Goal: Navigation & Orientation: Find specific page/section

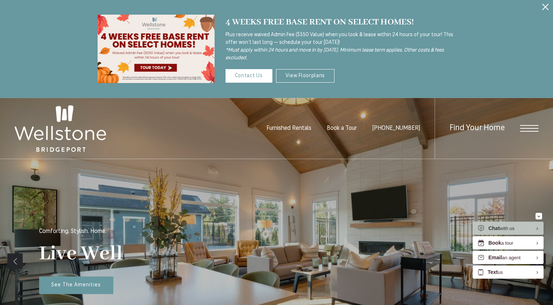
click at [525, 133] on div "Find Your Home" at bounding box center [487, 128] width 104 height 61
click at [529, 128] on span "Open Menu" at bounding box center [529, 128] width 18 height 1
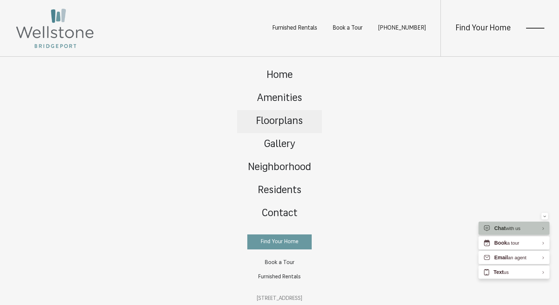
click at [283, 122] on span "Floorplans" at bounding box center [279, 121] width 47 height 10
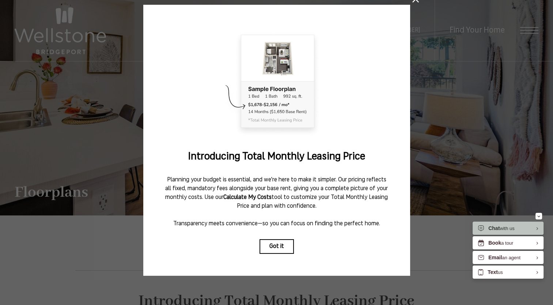
scroll to position [29, 0]
click at [284, 239] on button "Got it" at bounding box center [277, 246] width 34 height 15
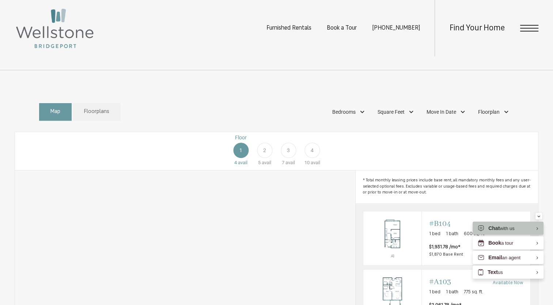
scroll to position [329, 0]
click at [82, 122] on link "Floorplans" at bounding box center [97, 114] width 48 height 18
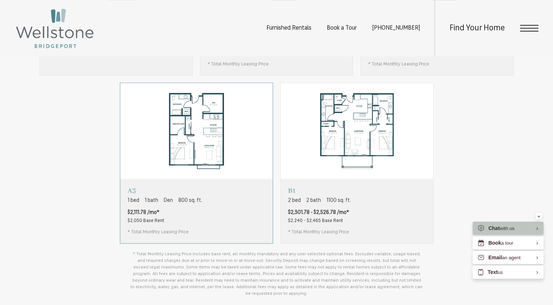
scroll to position [548, 0]
